Goal: Book appointment/travel/reservation

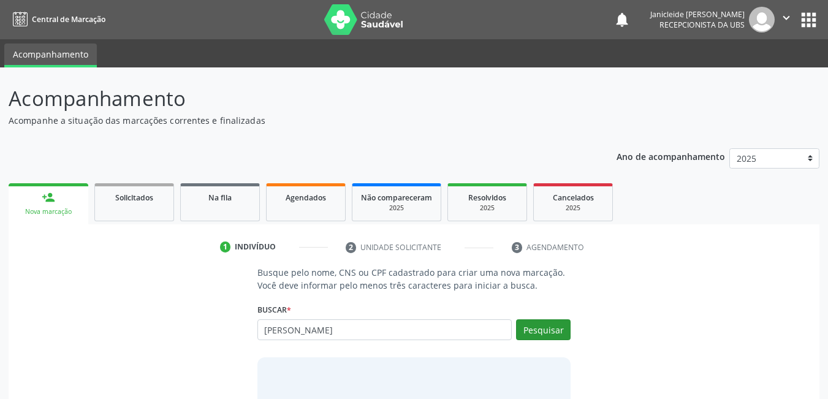
type input "[PERSON_NAME]"
click at [528, 327] on button "Pesquisar" at bounding box center [543, 329] width 55 height 21
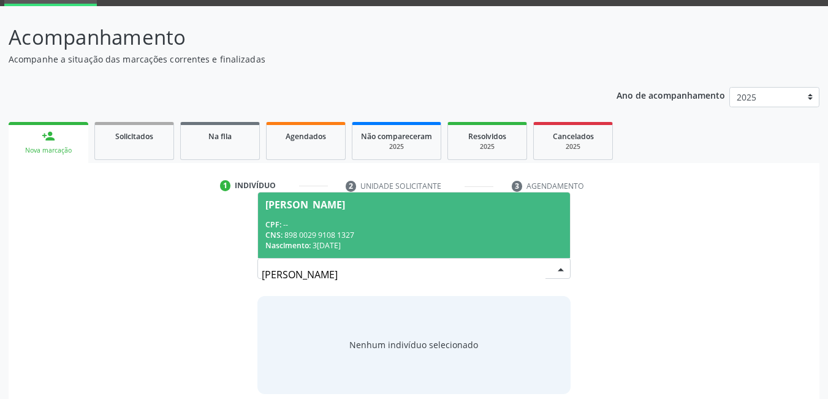
scroll to position [74, 0]
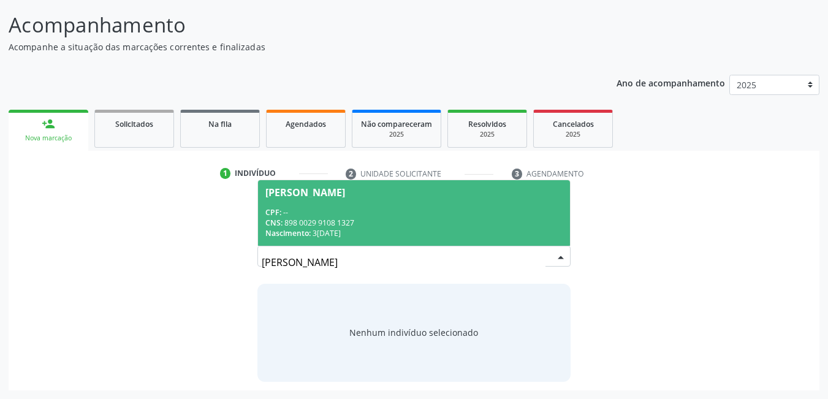
click at [355, 224] on div "CNS: 898 0029 9108 1327" at bounding box center [414, 223] width 298 height 10
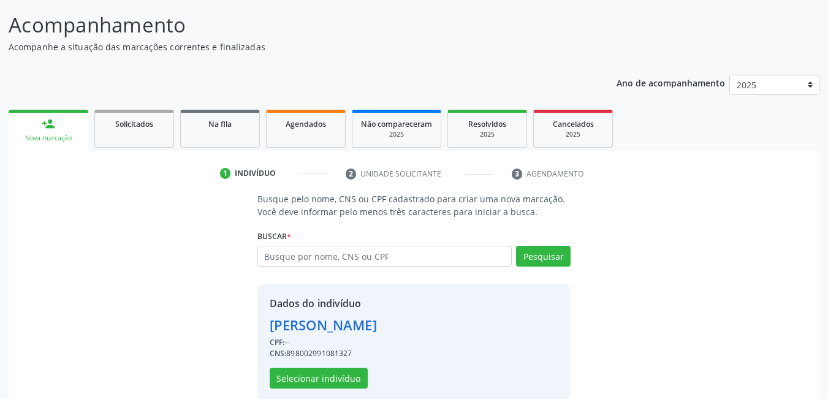
scroll to position [93, 0]
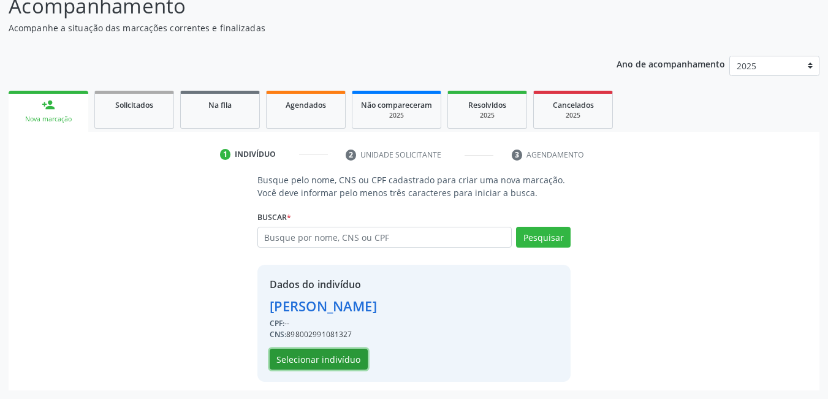
click at [334, 354] on button "Selecionar indivíduo" at bounding box center [319, 359] width 98 height 21
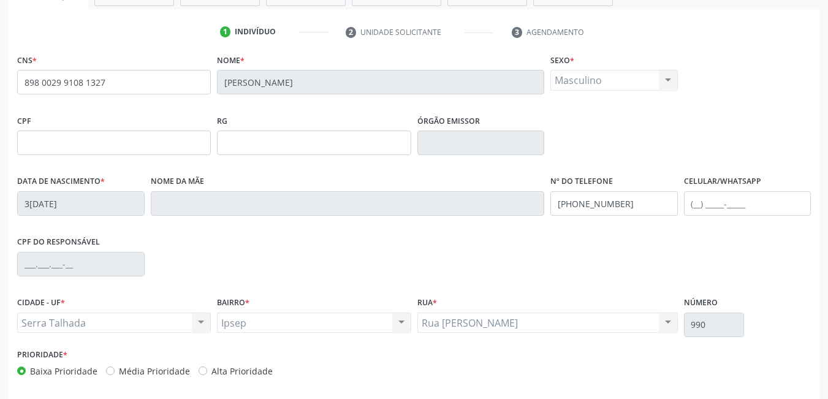
scroll to position [265, 0]
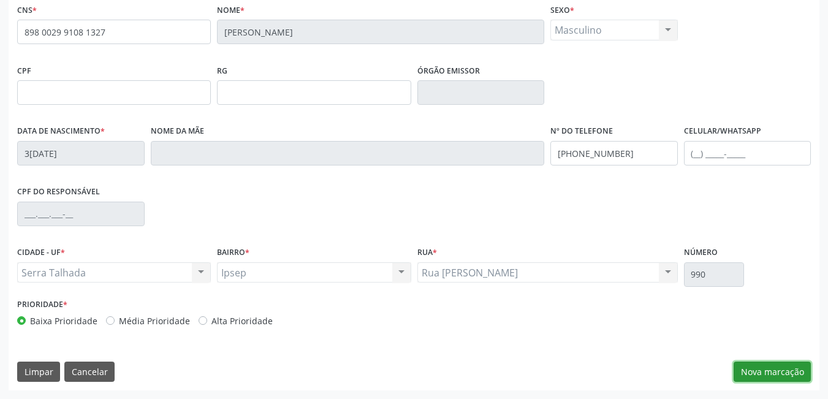
click at [757, 367] on button "Nova marcação" at bounding box center [772, 372] width 77 height 21
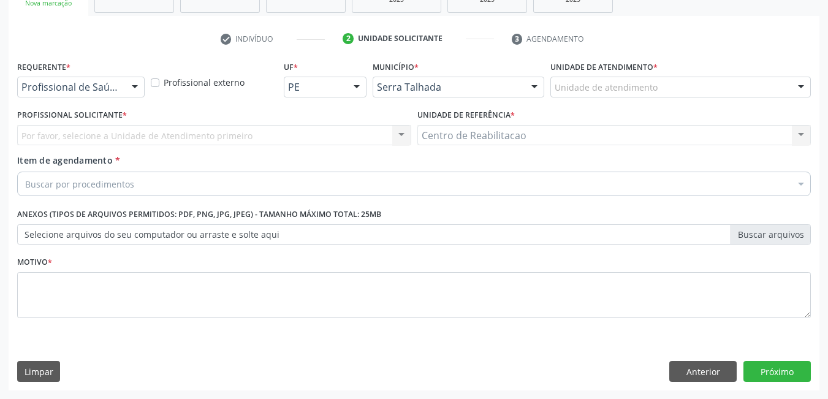
scroll to position [208, 0]
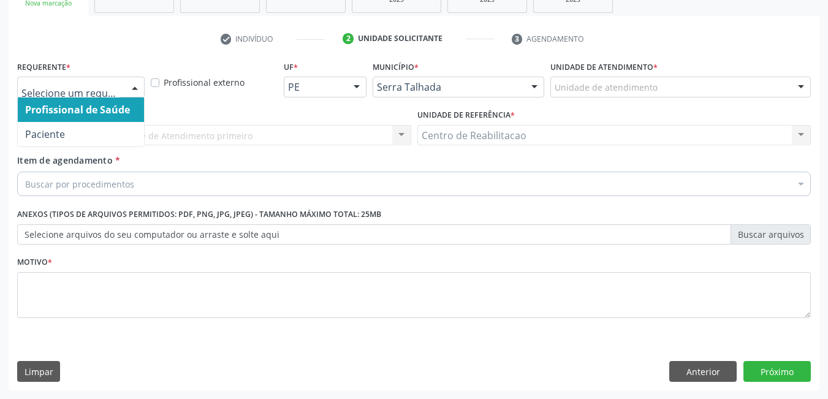
click at [129, 86] on div at bounding box center [135, 87] width 18 height 21
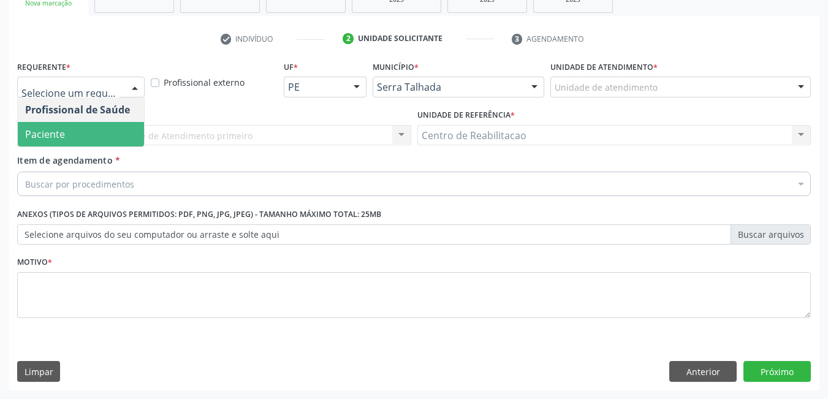
click at [72, 135] on span "Paciente" at bounding box center [81, 134] width 126 height 25
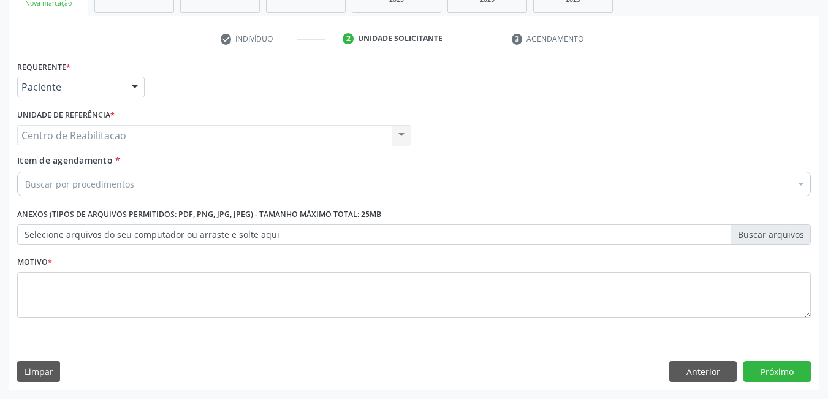
click at [213, 181] on div "Buscar por procedimentos" at bounding box center [414, 184] width 794 height 25
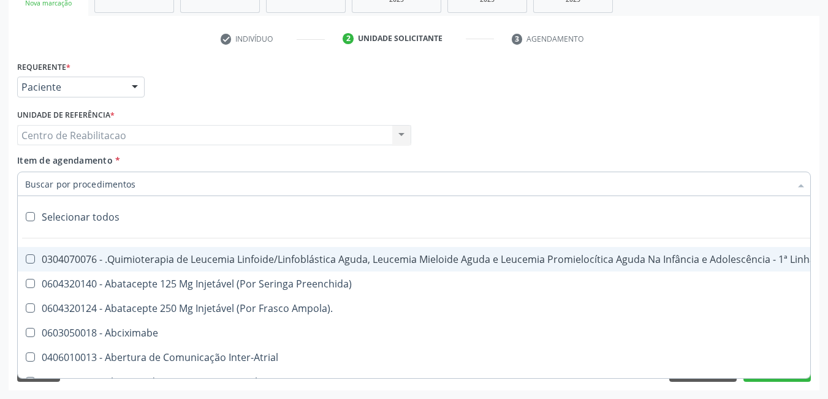
click at [189, 184] on input "Item de agendamento *" at bounding box center [408, 184] width 766 height 25
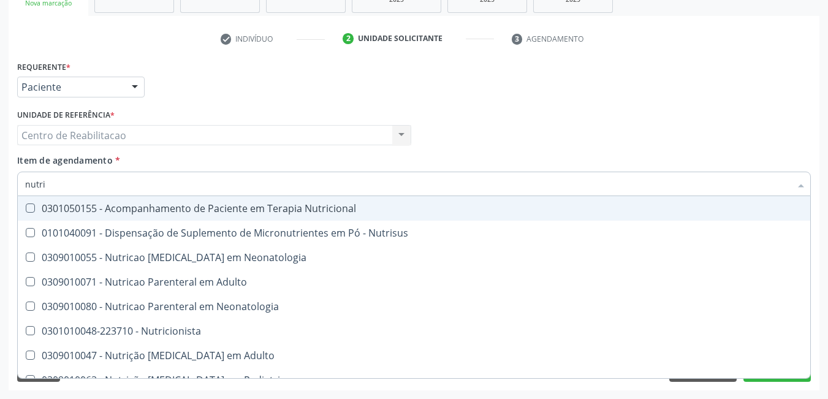
type input "nutric"
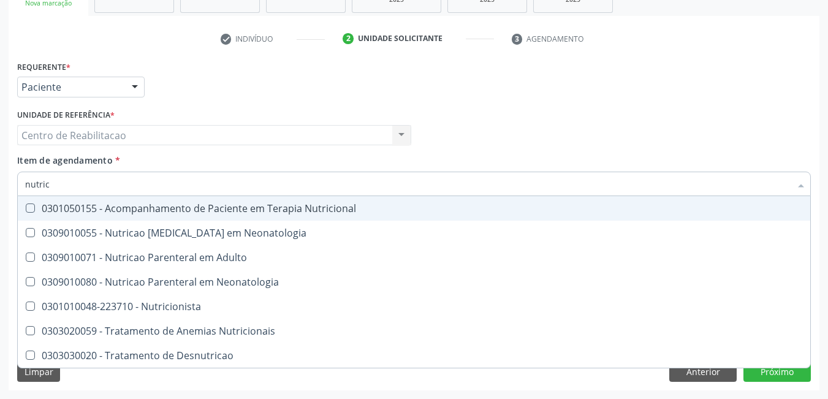
click at [37, 210] on div "0301050155 - Acompanhamento de Paciente em Terapia Nutricional" at bounding box center [414, 209] width 778 height 10
checkbox Nutricional "true"
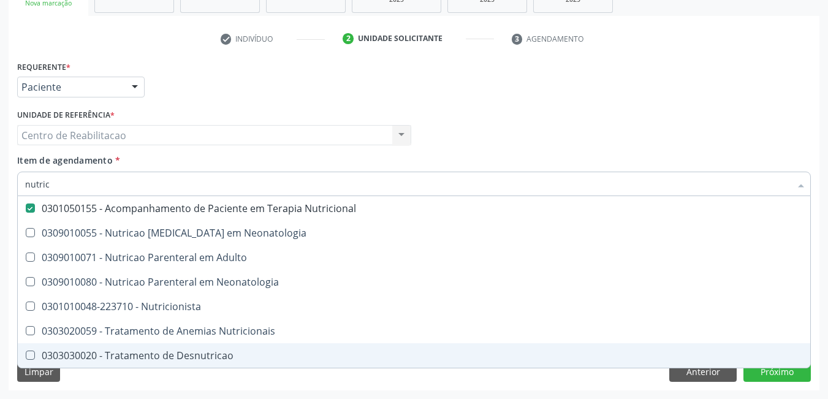
click at [370, 387] on div "Requerente * Paciente Profissional de Saúde Paciente Nenhum resultado encontrad…" at bounding box center [414, 224] width 811 height 333
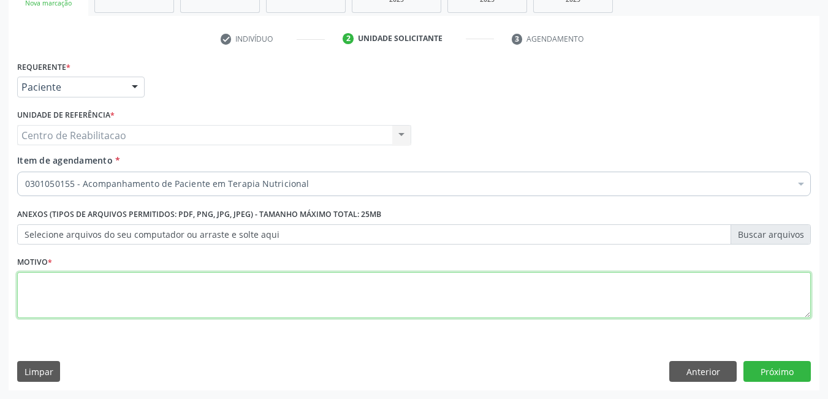
click at [279, 285] on textarea at bounding box center [414, 295] width 794 height 47
type textarea "**"
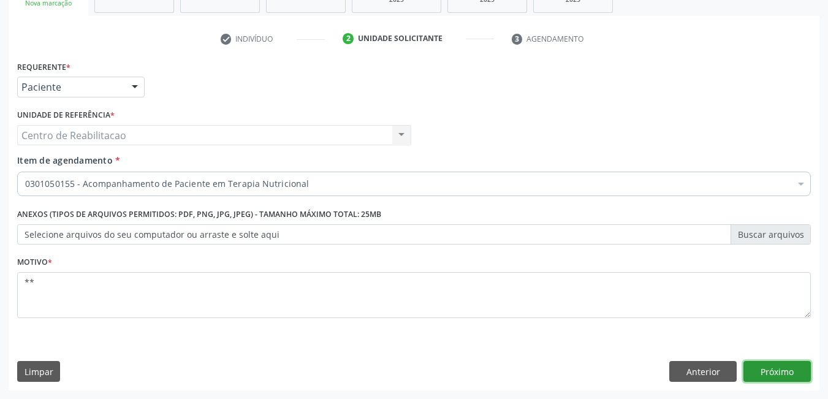
click at [792, 375] on button "Próximo" at bounding box center [777, 371] width 67 height 21
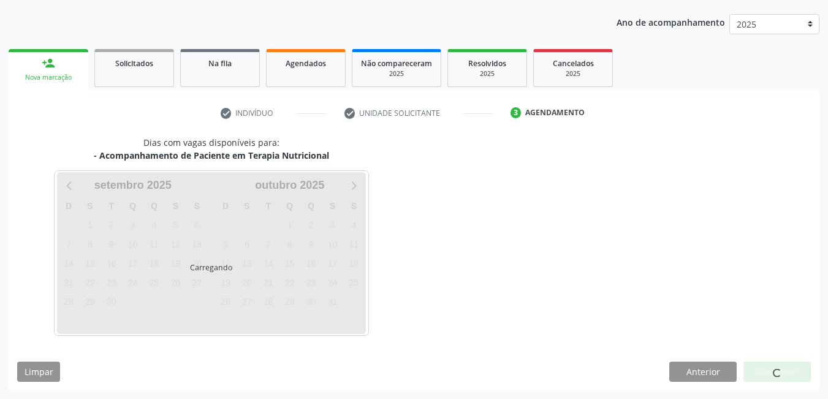
scroll to position [134, 0]
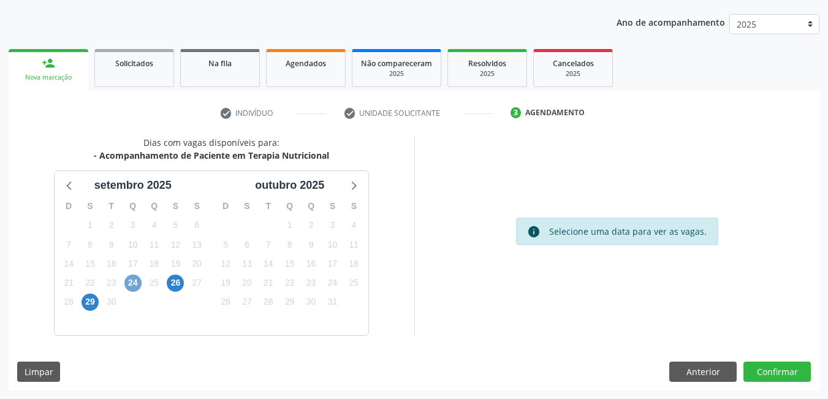
click at [128, 279] on span "24" at bounding box center [132, 283] width 17 height 17
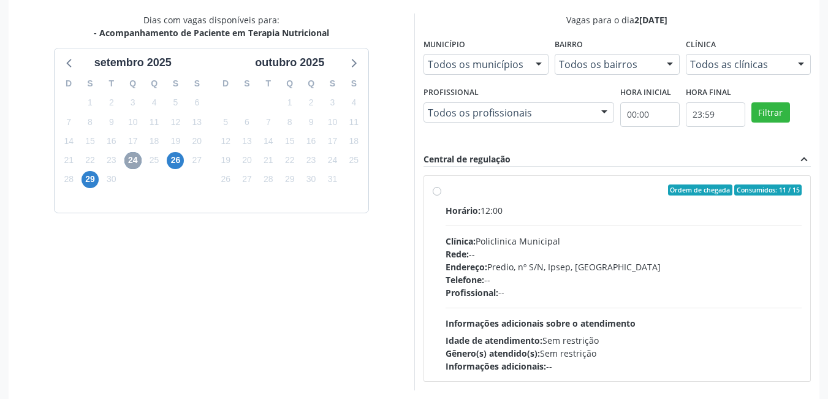
scroll to position [311, 0]
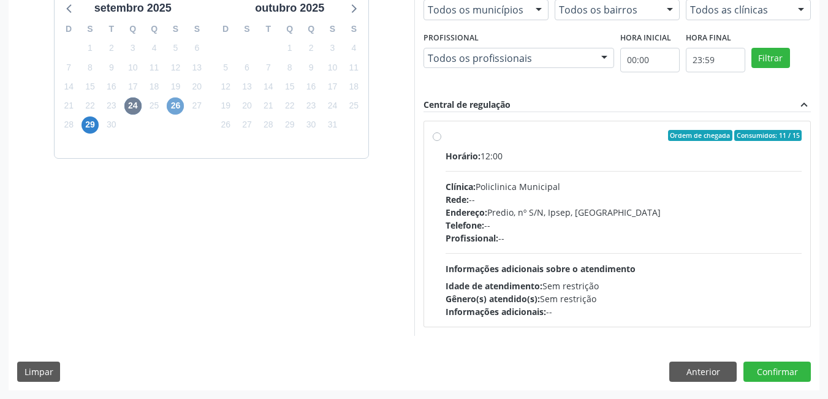
click at [175, 105] on span "26" at bounding box center [175, 105] width 17 height 17
click at [91, 124] on span "29" at bounding box center [90, 124] width 17 height 17
click at [249, 224] on div "Dias com vagas disponíveis para: - Acompanhamento de Paciente em Terapia Nutric…" at bounding box center [212, 147] width 406 height 376
click at [134, 107] on span "24" at bounding box center [132, 105] width 17 height 17
click at [88, 125] on span "29" at bounding box center [90, 124] width 17 height 17
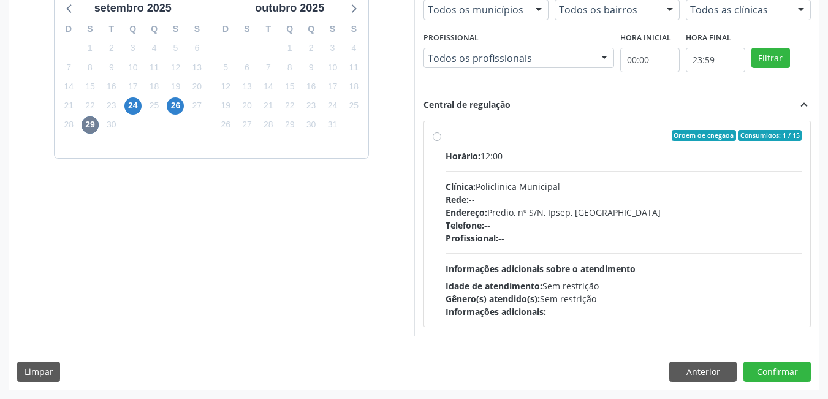
click at [446, 134] on label "Ordem de chegada Consumidos: 1 / 15 Horário: 12:00 Clínica: Policlinica Municip…" at bounding box center [624, 224] width 357 height 188
click at [437, 134] on input "Ordem de chegada Consumidos: 1 / 15 Horário: 12:00 Clínica: Policlinica Municip…" at bounding box center [437, 135] width 9 height 11
radio input "true"
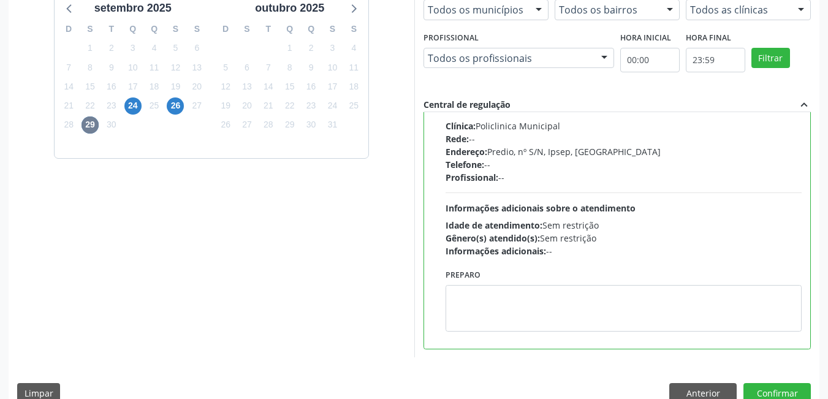
scroll to position [333, 0]
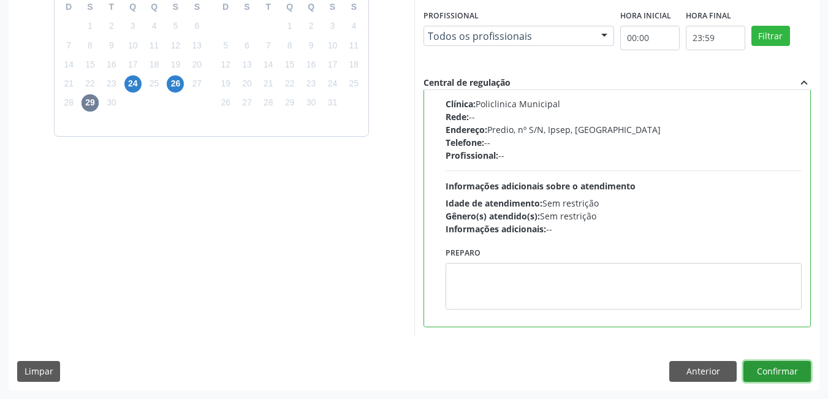
click at [776, 367] on button "Confirmar" at bounding box center [777, 371] width 67 height 21
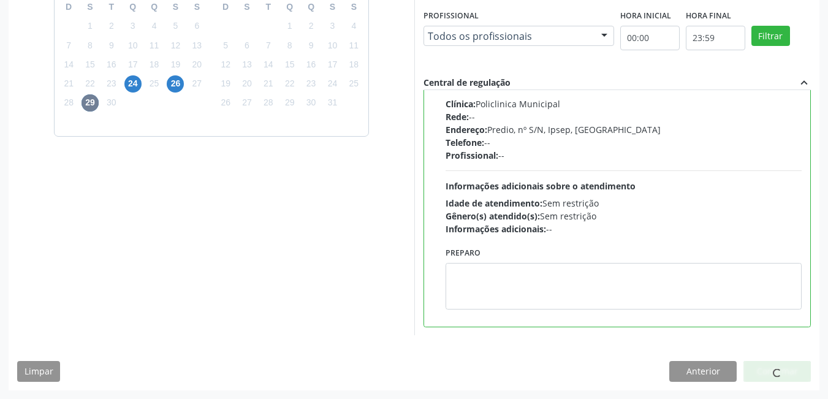
scroll to position [6, 0]
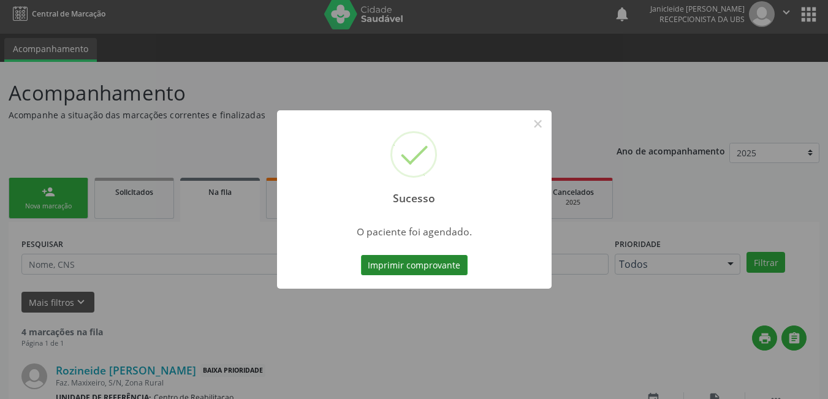
click at [394, 266] on button "Imprimir comprovante" at bounding box center [414, 265] width 107 height 21
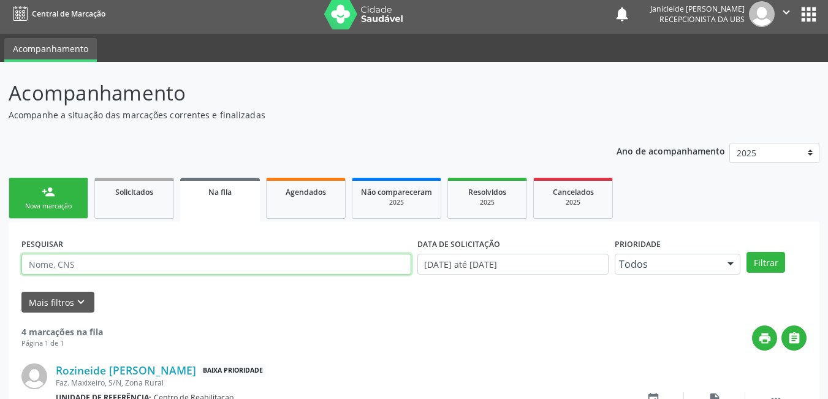
click at [124, 265] on input "text" at bounding box center [216, 264] width 390 height 21
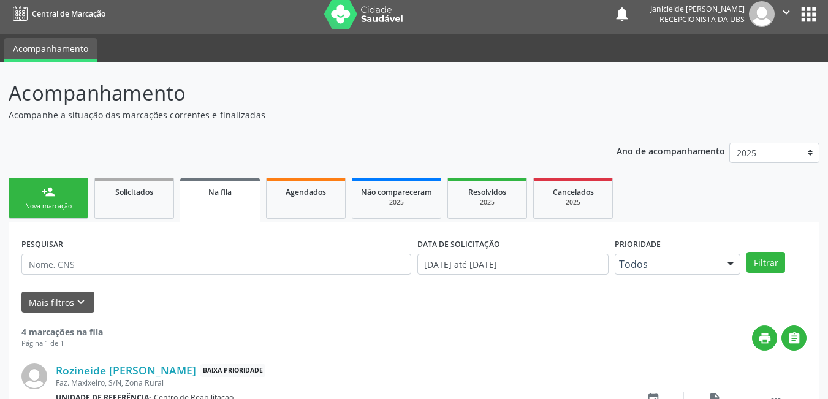
click at [31, 196] on link "person_add Nova marcação" at bounding box center [49, 198] width 80 height 41
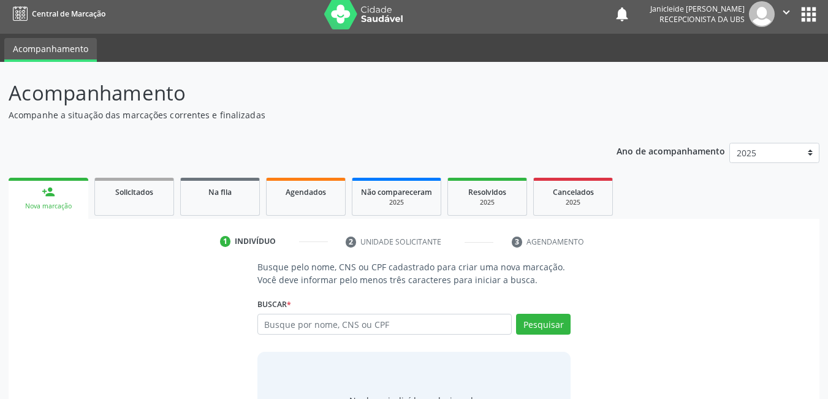
scroll to position [0, 0]
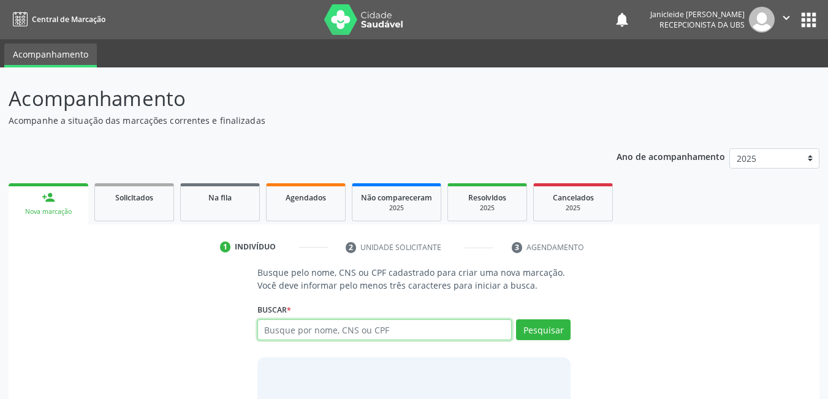
click at [358, 337] on input "text" at bounding box center [384, 329] width 255 height 21
type input "[PERSON_NAME]"
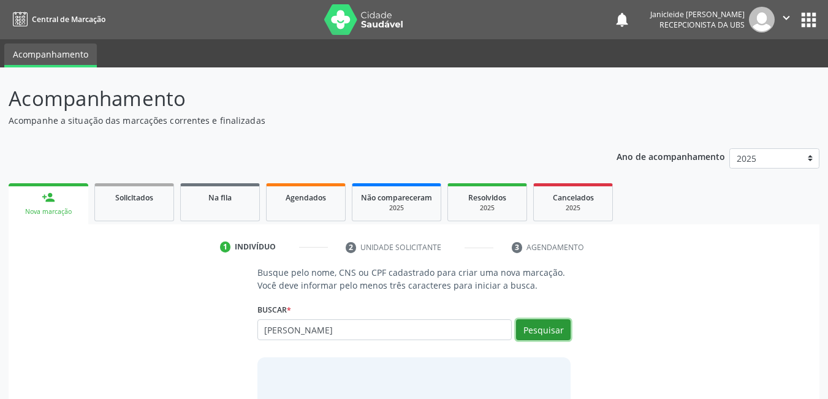
click at [544, 332] on button "Pesquisar" at bounding box center [543, 329] width 55 height 21
type input "[PERSON_NAME]"
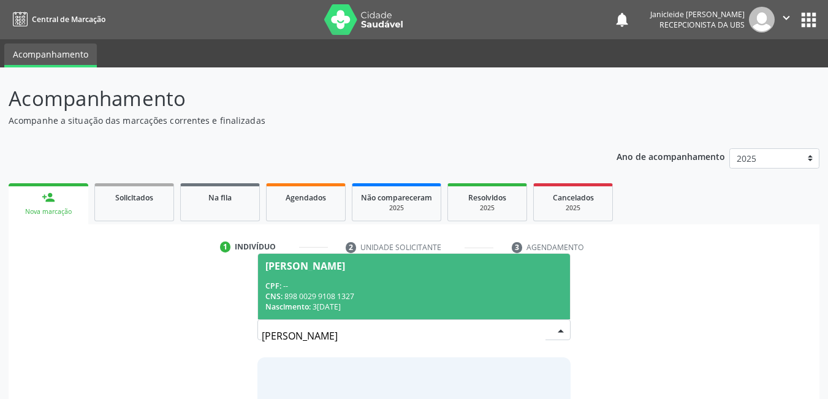
click at [397, 270] on span "[PERSON_NAME] CPF: -- CNS: 898 0029 9108 1327 Nascimento: 3[DATE]" at bounding box center [414, 287] width 313 height 66
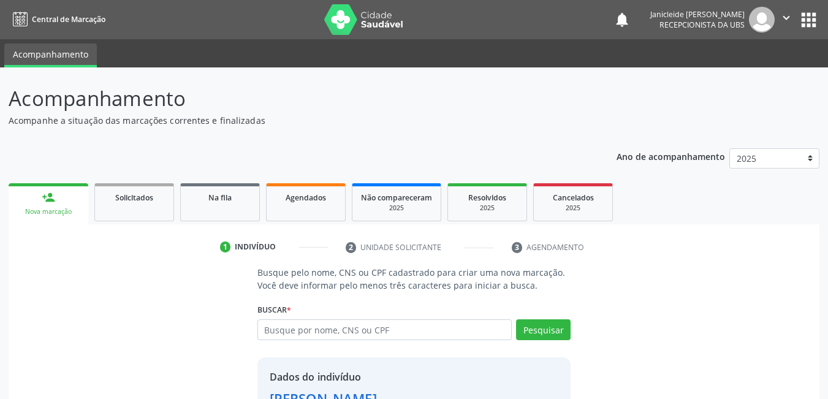
scroll to position [93, 0]
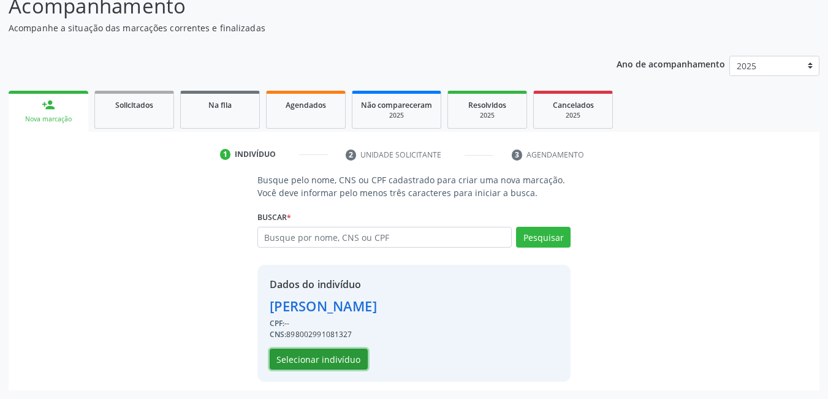
click at [338, 368] on button "Selecionar indivíduo" at bounding box center [319, 359] width 98 height 21
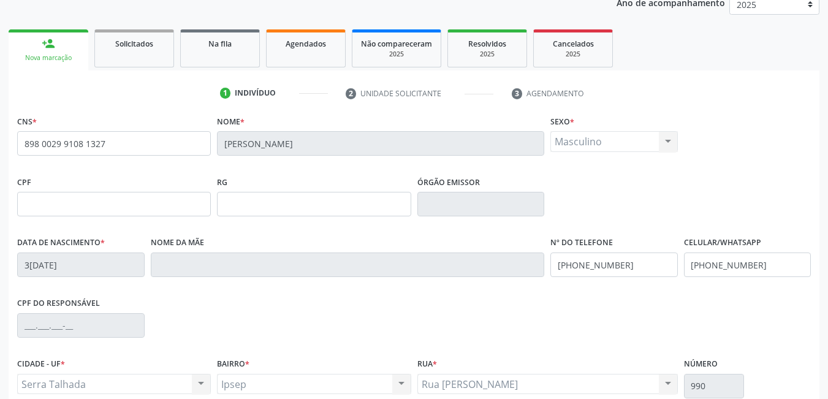
scroll to position [265, 0]
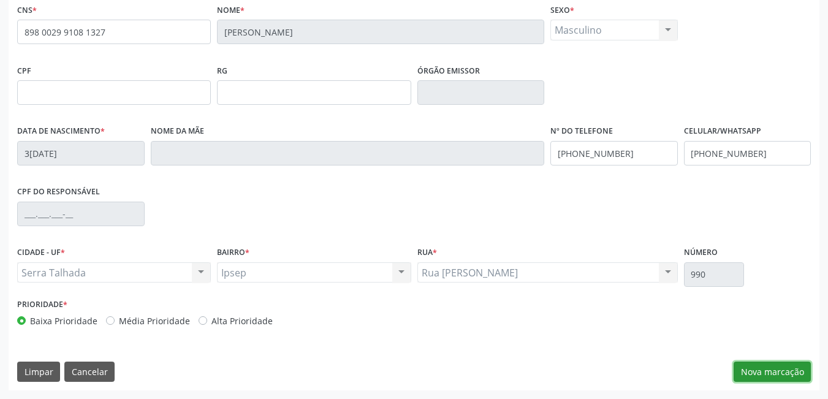
click at [749, 371] on button "Nova marcação" at bounding box center [772, 372] width 77 height 21
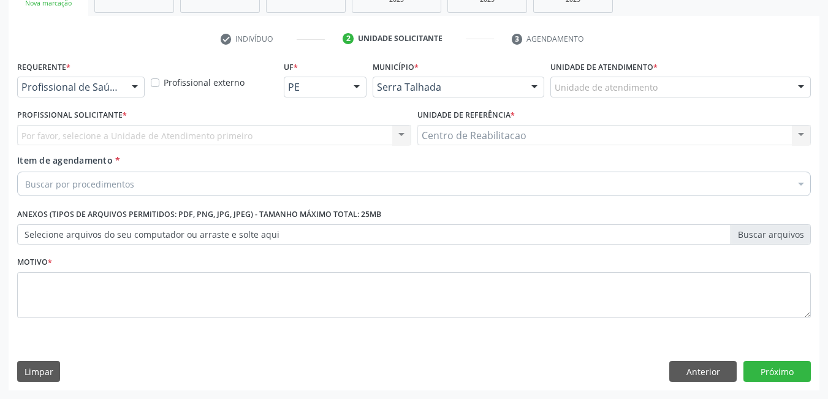
scroll to position [208, 0]
click at [188, 181] on div "Buscar por procedimentos" at bounding box center [414, 184] width 794 height 25
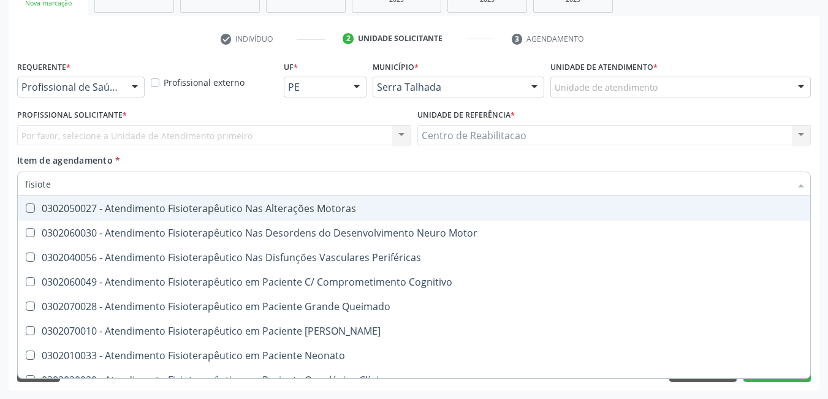
type input "fisioter"
click at [31, 207] on Motoras at bounding box center [30, 208] width 9 height 9
click at [26, 207] on Motoras "checkbox" at bounding box center [22, 208] width 8 height 8
checkbox Motoras "true"
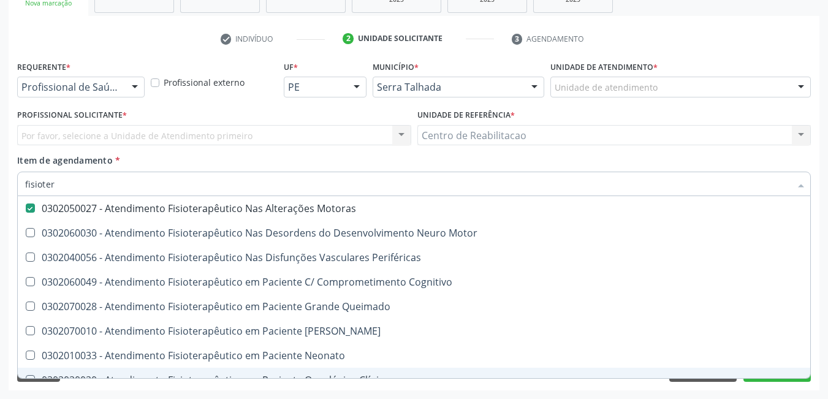
click at [818, 331] on div "Requerente * Profissional de Saúde Profissional de Saúde Paciente Nenhum result…" at bounding box center [414, 224] width 811 height 333
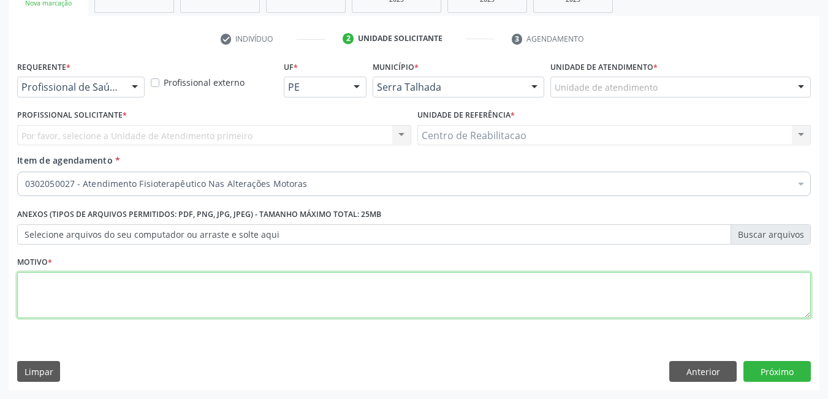
click at [417, 299] on textarea at bounding box center [414, 295] width 794 height 47
type textarea "*"
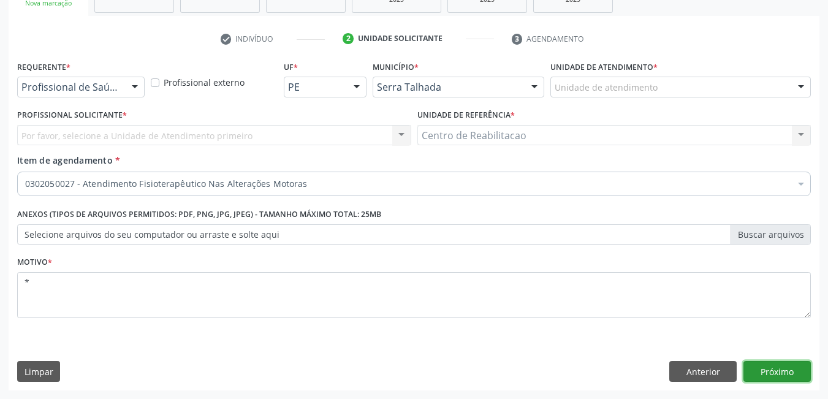
click at [772, 376] on button "Próximo" at bounding box center [777, 371] width 67 height 21
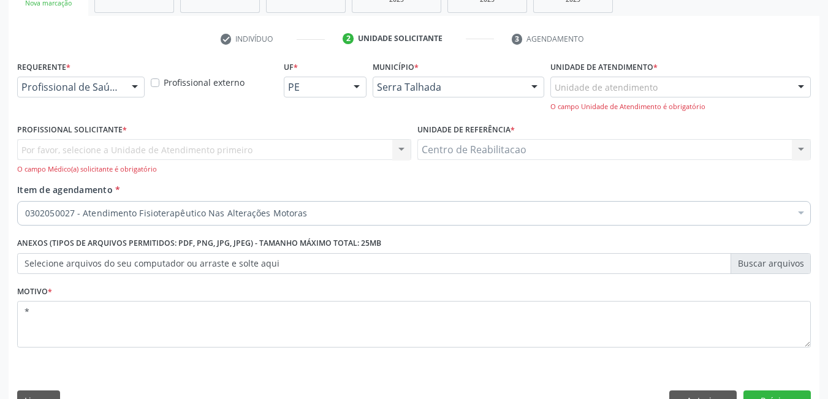
click at [70, 150] on div "Por favor, selecione a Unidade de Atendimento primeiro Nenhum resultado encontr…" at bounding box center [214, 156] width 394 height 35
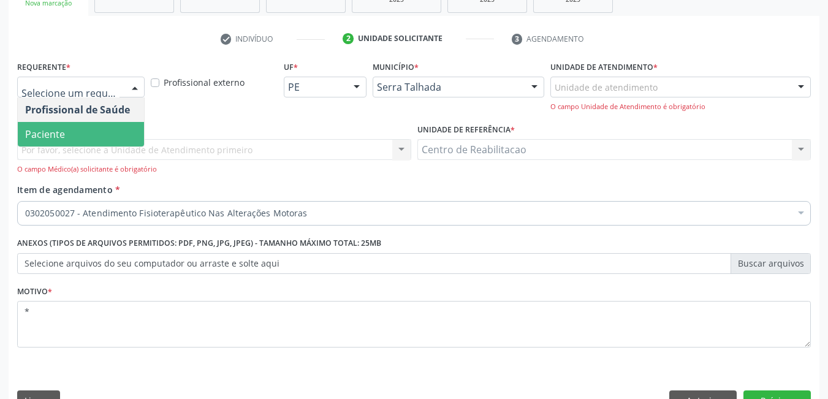
click at [42, 128] on span "Paciente" at bounding box center [45, 134] width 40 height 13
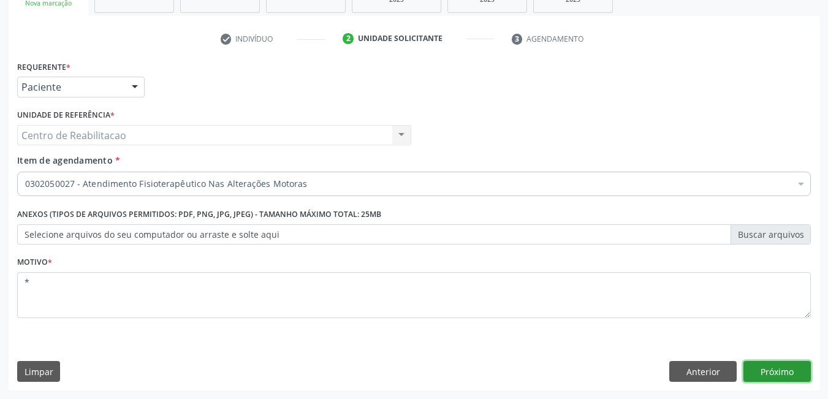
click at [786, 368] on button "Próximo" at bounding box center [777, 371] width 67 height 21
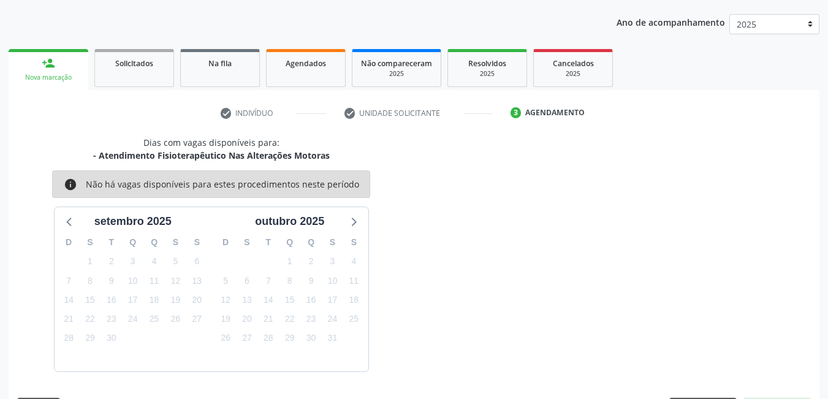
scroll to position [170, 0]
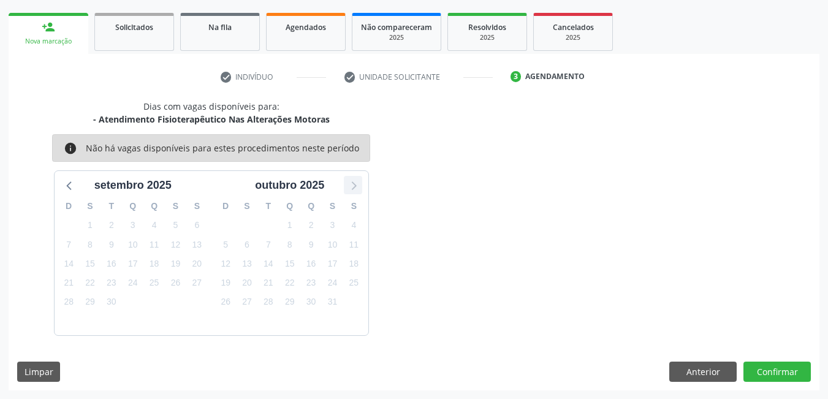
click at [358, 189] on icon at bounding box center [353, 185] width 16 height 16
click at [72, 182] on icon at bounding box center [70, 185] width 16 height 16
